Goal: Transaction & Acquisition: Purchase product/service

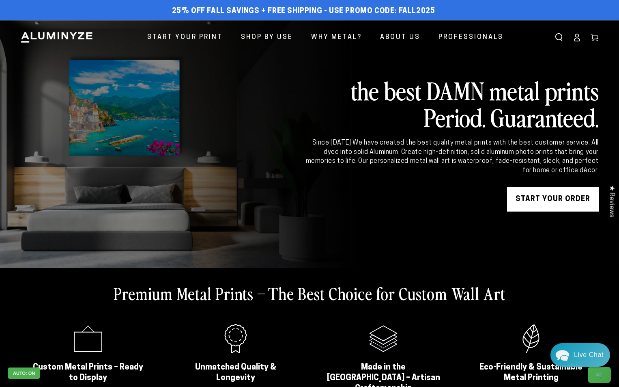
drag, startPoint x: 592, startPoint y: 35, endPoint x: 517, endPoint y: 39, distance: 75.2
click at [592, 35] on use at bounding box center [594, 37] width 7 height 7
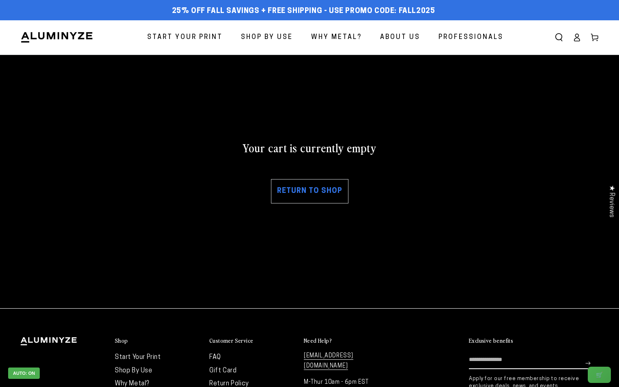
click at [311, 193] on link "Return to shop" at bounding box center [309, 191] width 77 height 24
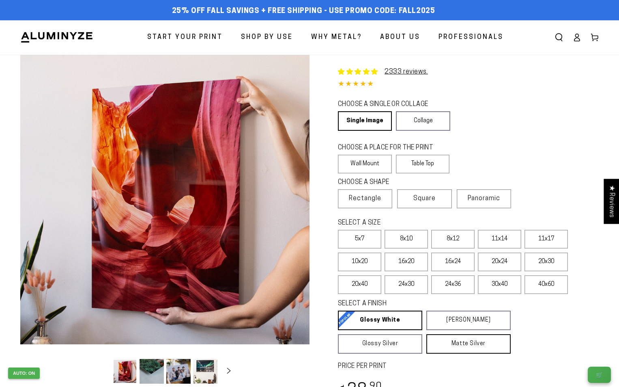
select select "**********"
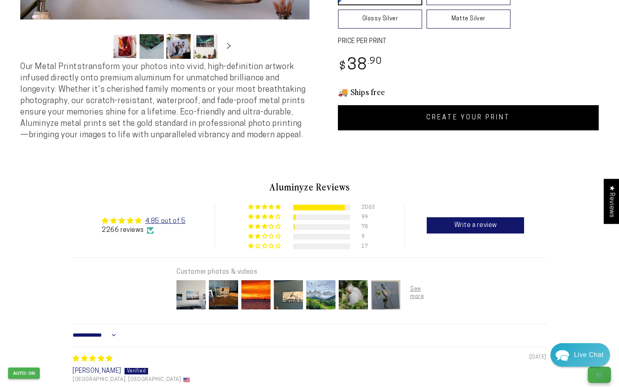
scroll to position [162, 0]
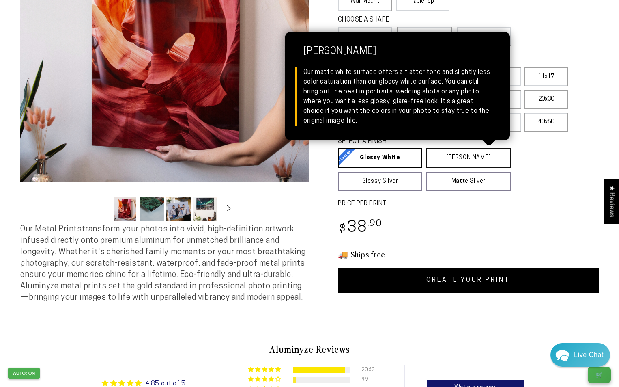
click at [482, 158] on link "Matte White Matte White Our matte white surface offers a flatter tone and sligh…" at bounding box center [468, 157] width 84 height 19
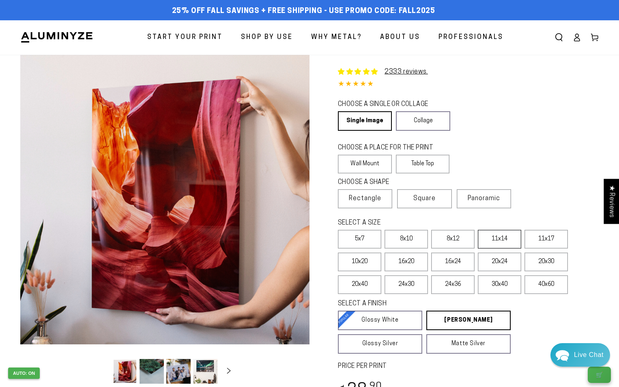
click at [489, 230] on label "11x14" at bounding box center [499, 239] width 43 height 19
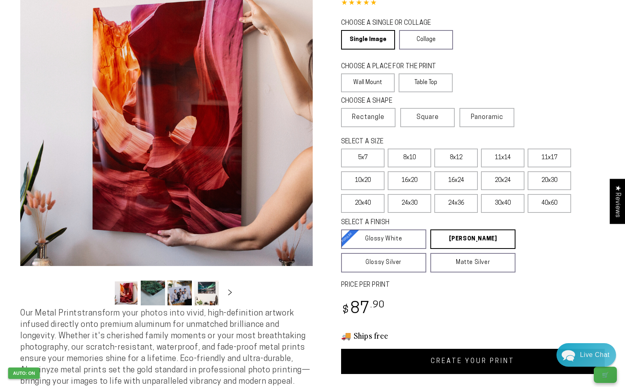
click at [488, 357] on div "Close dialog Get 35% Off + Free Shipping on Your First Order! Plus, enjoy early…" at bounding box center [312, 193] width 625 height 387
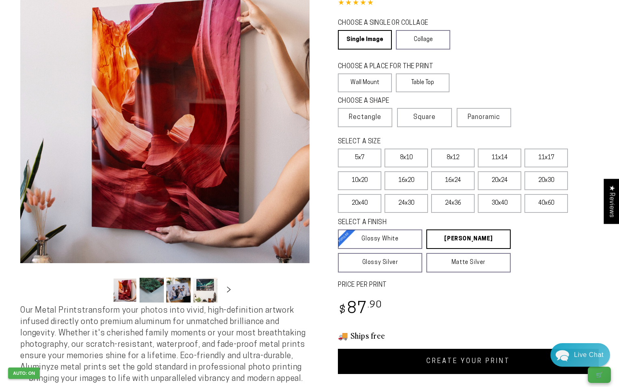
click at [451, 372] on link "CREATE YOUR PRINT" at bounding box center [468, 360] width 261 height 25
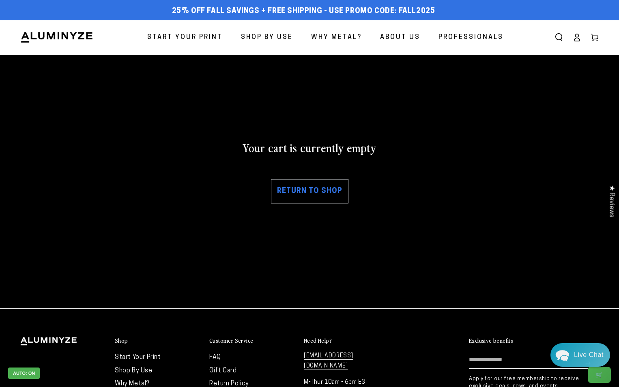
click at [325, 180] on link "Return to shop" at bounding box center [309, 191] width 77 height 24
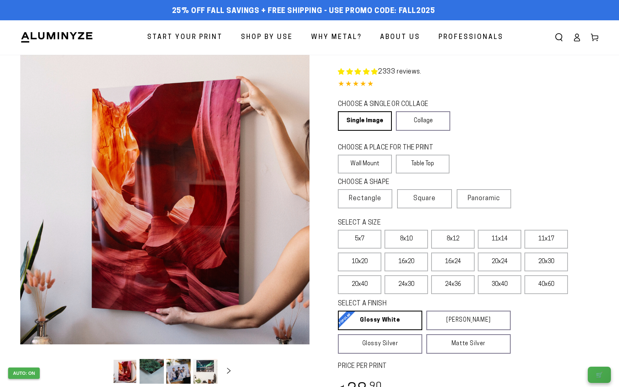
select select "**********"
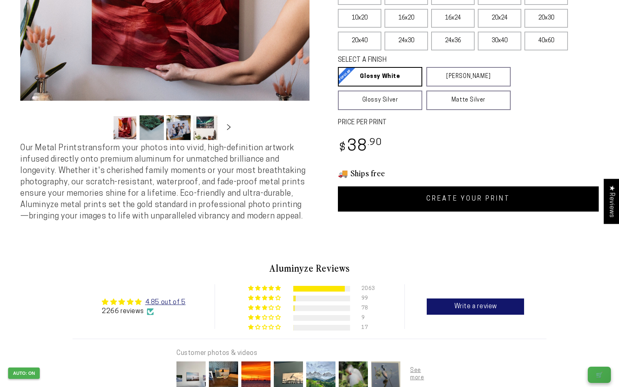
click at [497, 203] on link "CREATE YOUR PRINT" at bounding box center [468, 198] width 261 height 25
